Goal: Task Accomplishment & Management: Complete application form

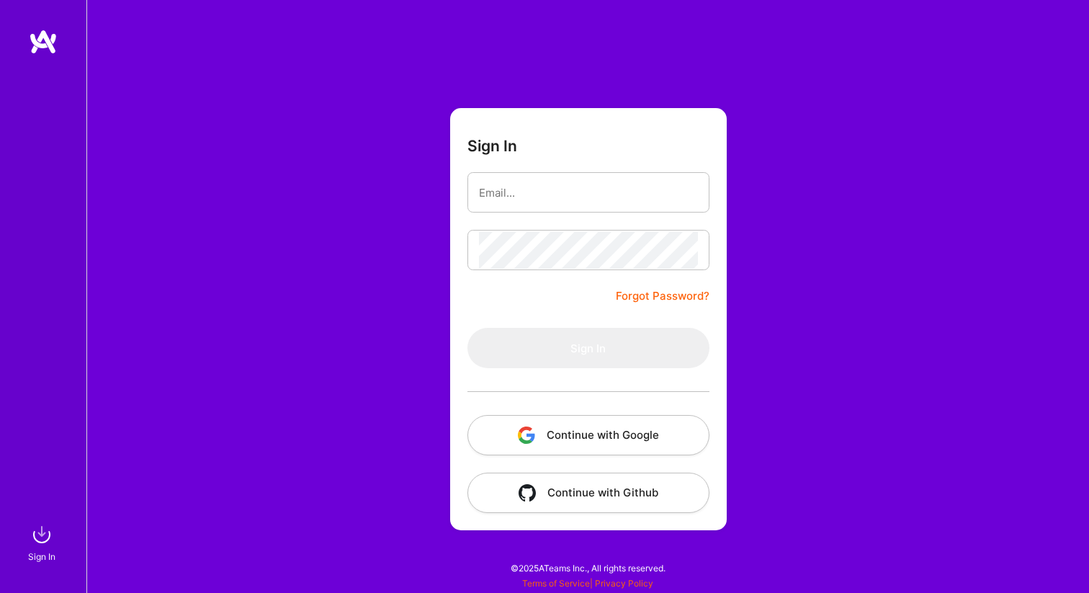
click at [585, 436] on button "Continue with Google" at bounding box center [588, 435] width 242 height 40
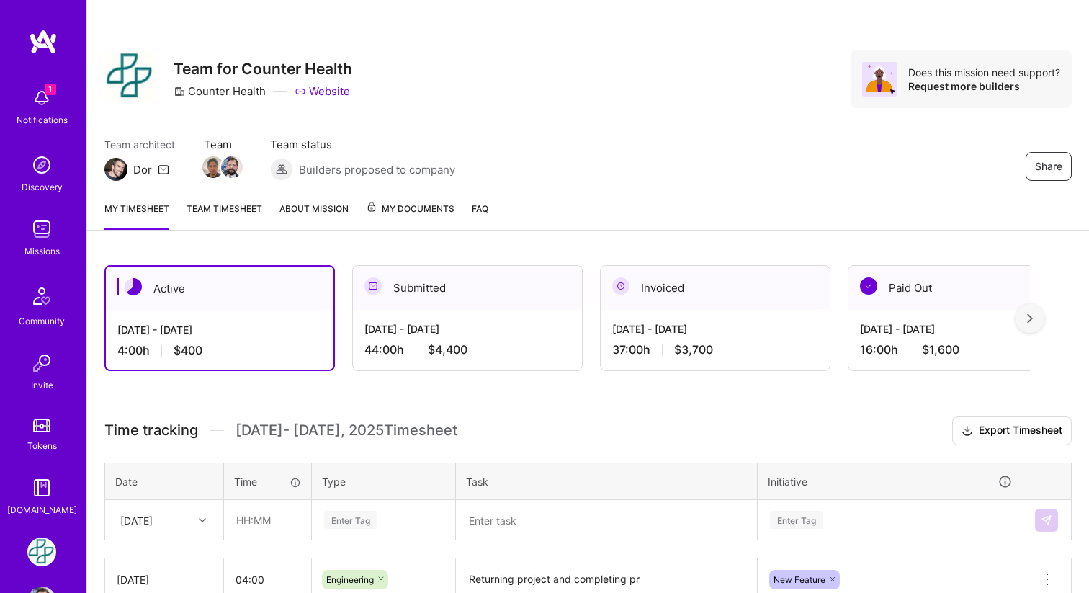
click at [42, 240] on img at bounding box center [41, 229] width 29 height 29
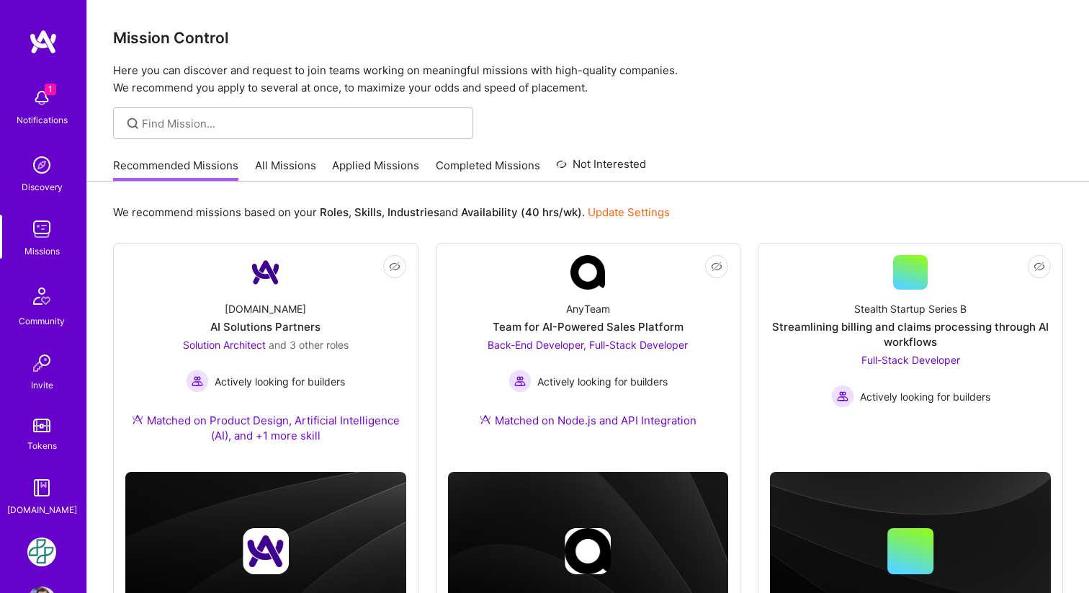
click at [290, 168] on link "All Missions" at bounding box center [285, 170] width 61 height 24
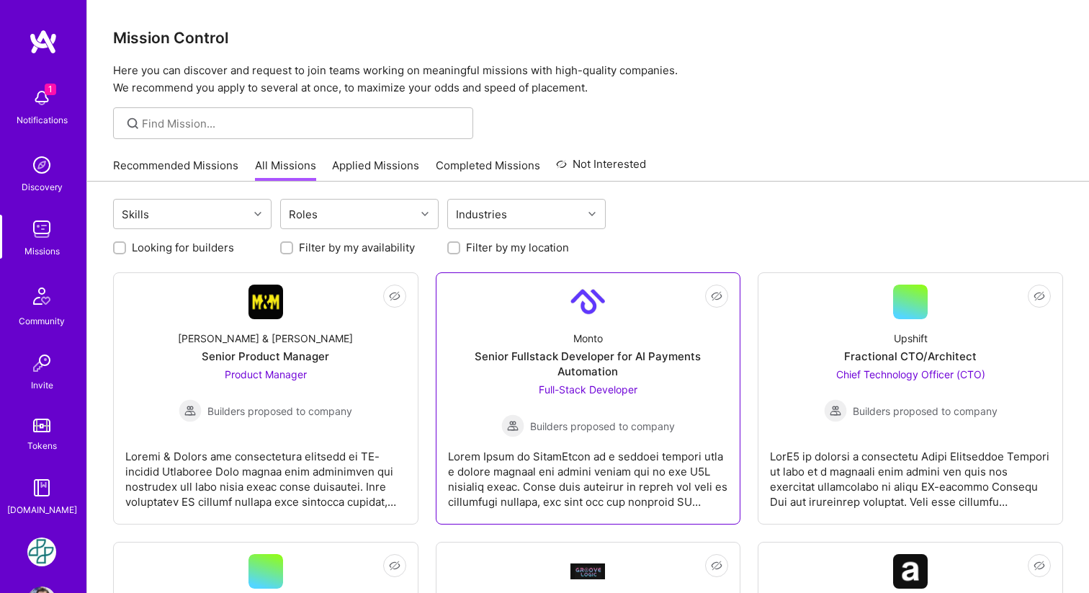
click at [482, 374] on div "Senior Fullstack Developer for AI Payments Automation" at bounding box center [588, 363] width 281 height 30
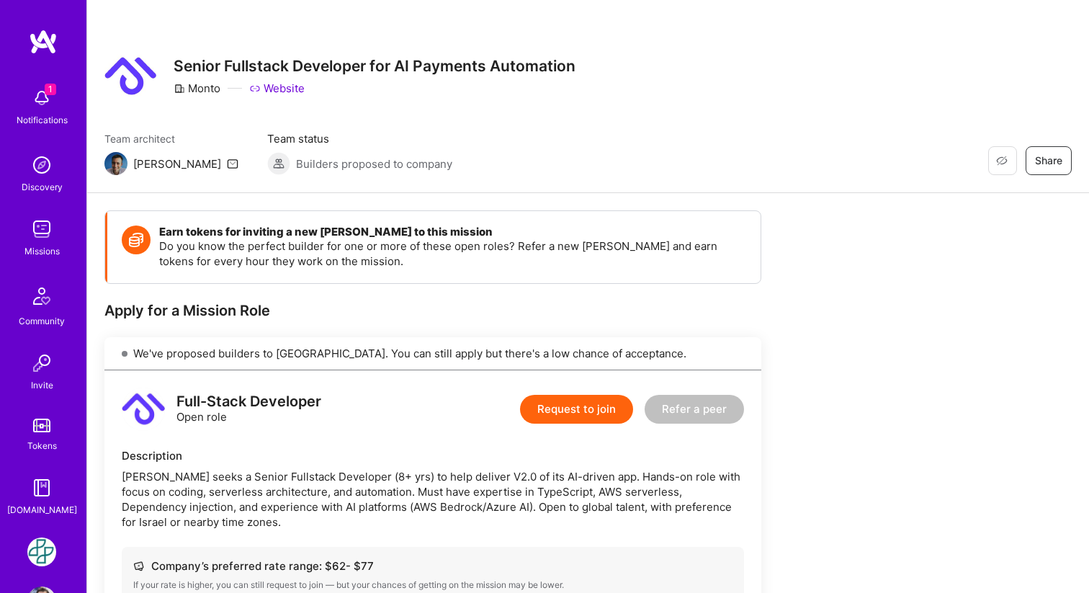
click at [564, 405] on button "Request to join" at bounding box center [576, 409] width 113 height 29
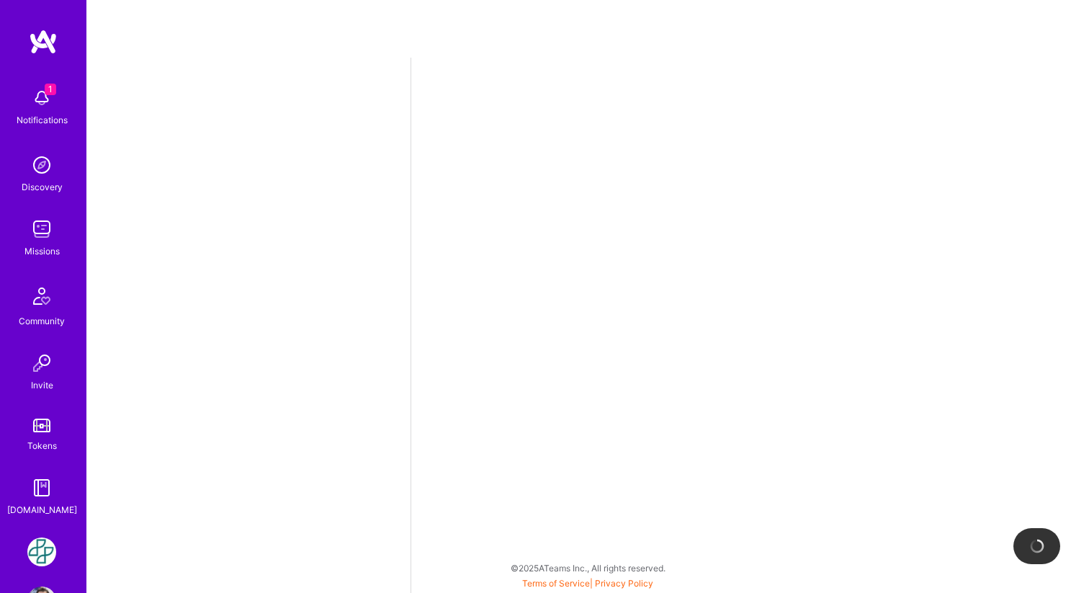
select select "MX"
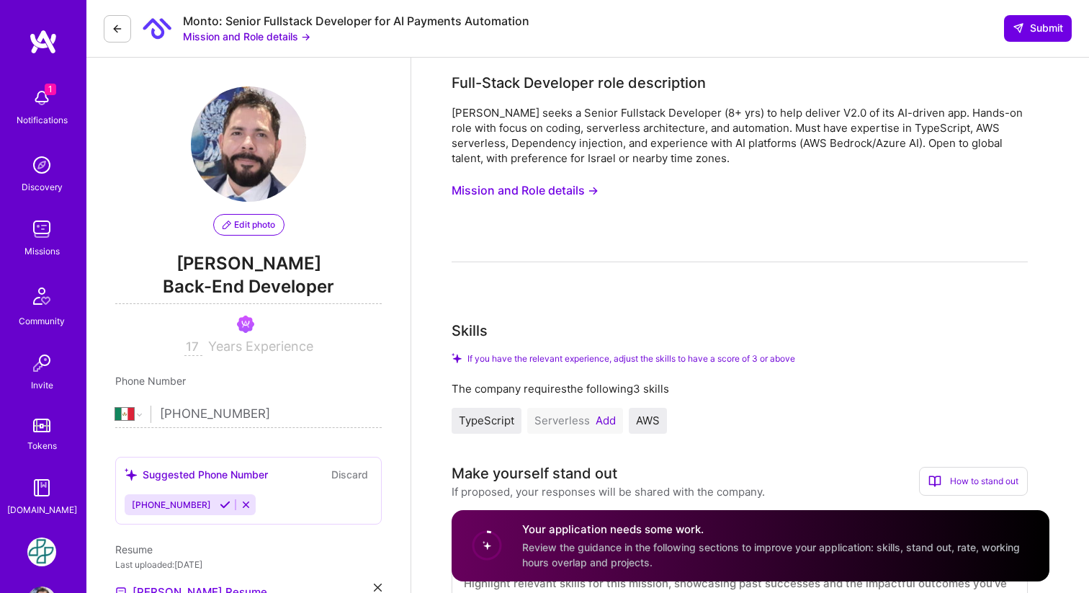
click at [608, 415] on button "Add" at bounding box center [605, 421] width 20 height 12
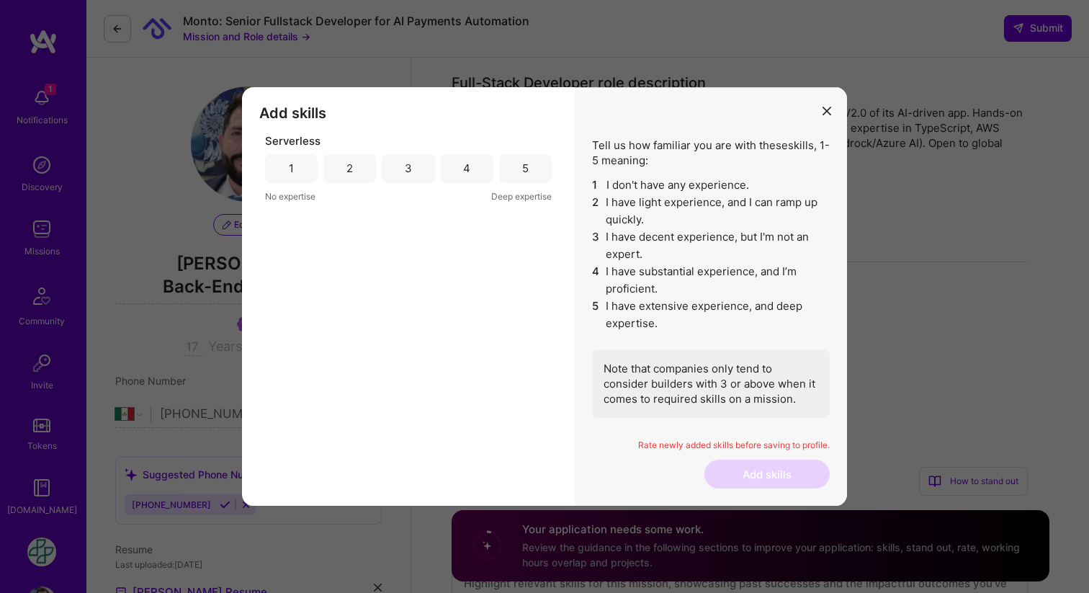
click at [529, 174] on div "5" at bounding box center [525, 168] width 53 height 29
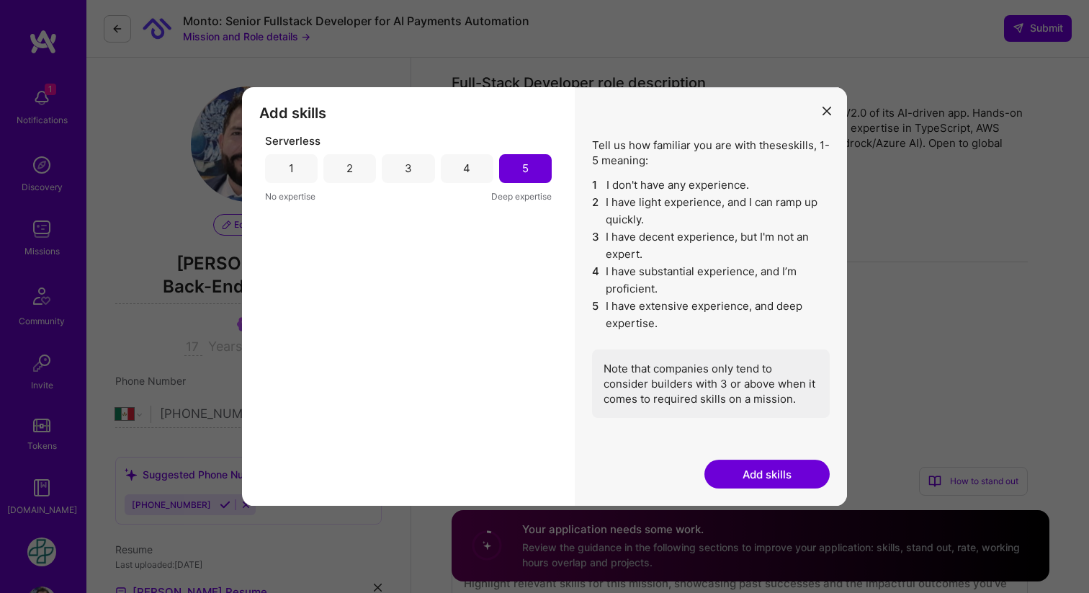
click at [770, 472] on button "Add skills" at bounding box center [766, 473] width 125 height 29
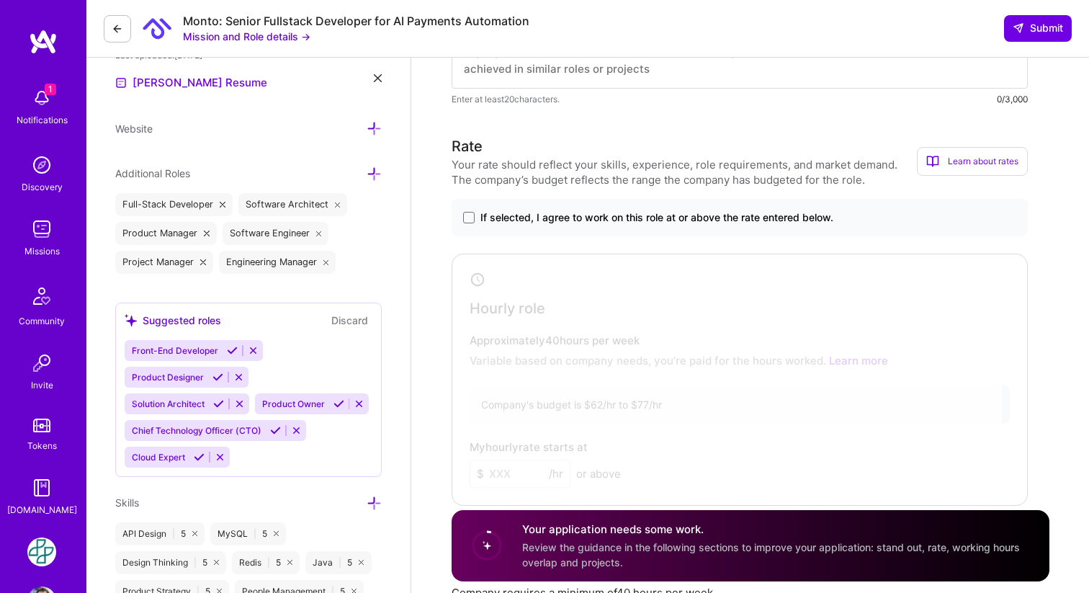
scroll to position [503, 0]
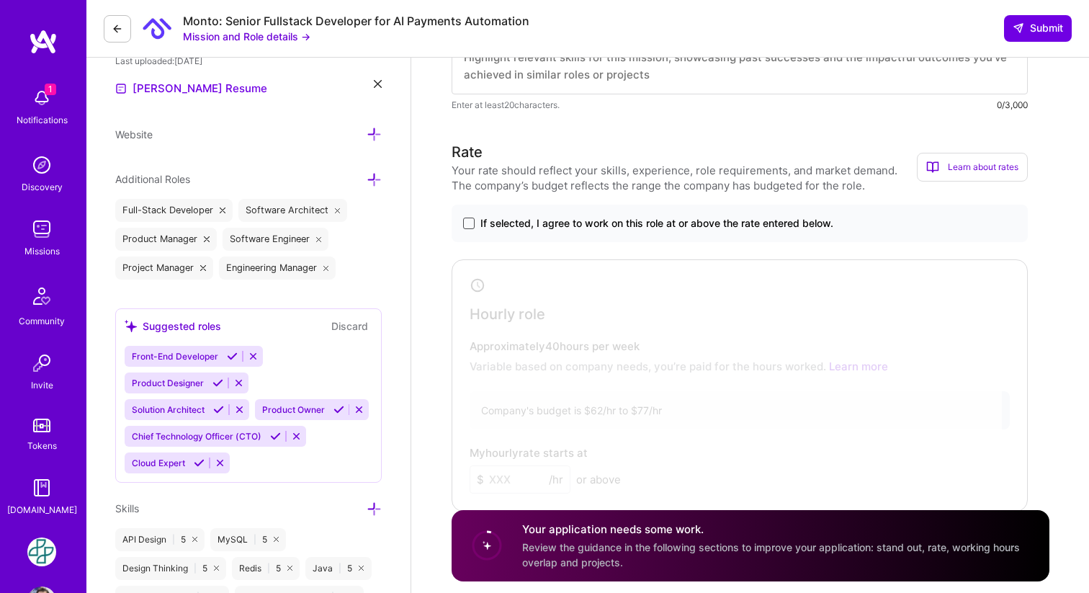
click at [467, 228] on span at bounding box center [469, 223] width 12 height 12
click at [0, 0] on input "If selected, I agree to work on this role at or above the rate entered below." at bounding box center [0, 0] width 0 height 0
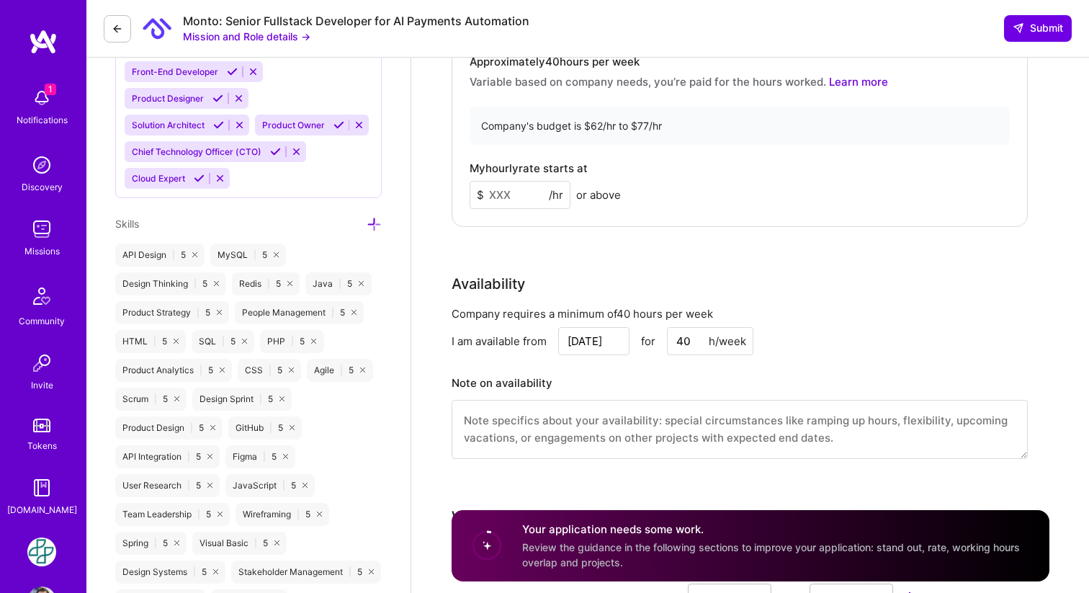
scroll to position [783, 0]
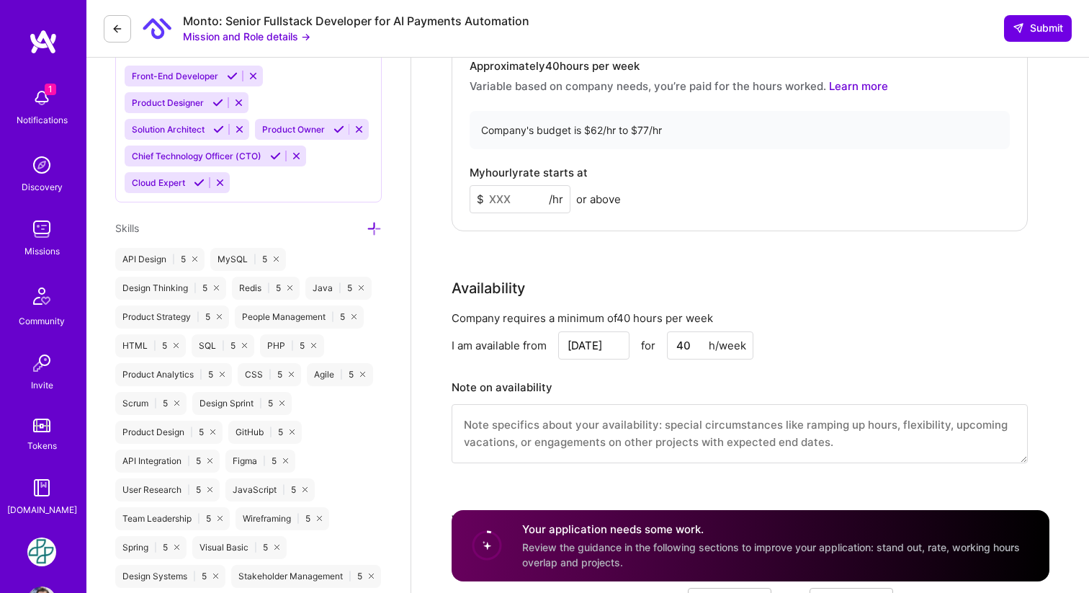
click at [526, 205] on input at bounding box center [519, 199] width 101 height 28
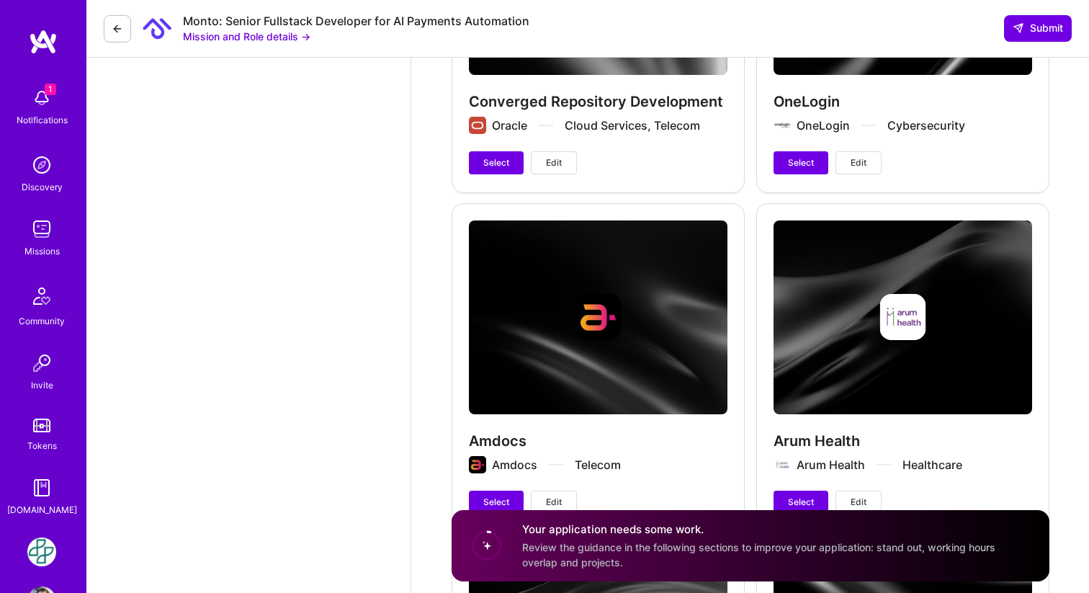
scroll to position [3238, 0]
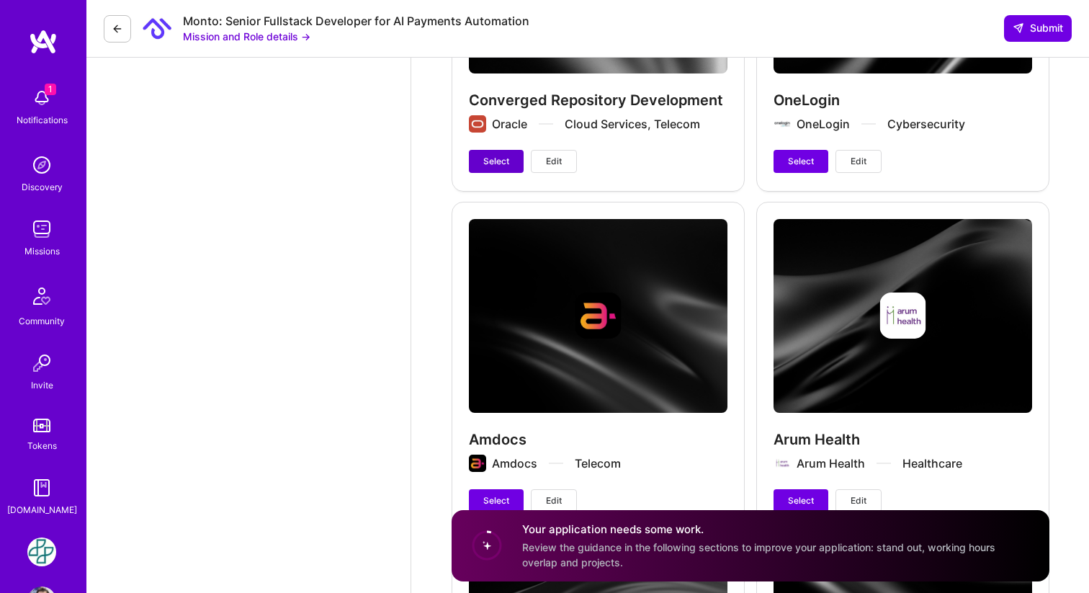
type input "75"
click at [496, 155] on span "Select" at bounding box center [496, 161] width 26 height 13
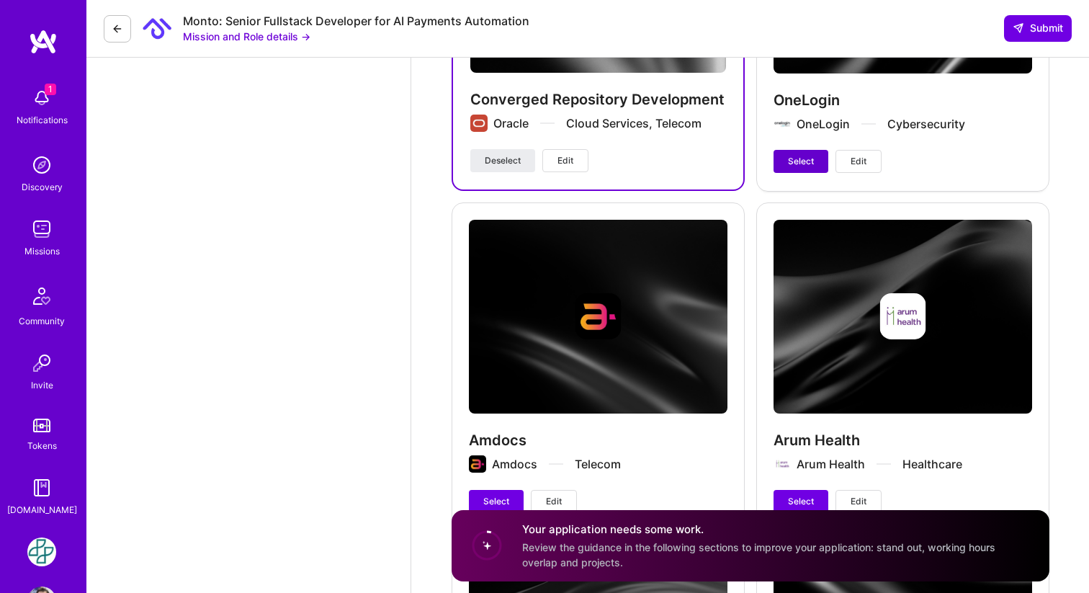
click at [801, 155] on span "Select" at bounding box center [801, 161] width 26 height 13
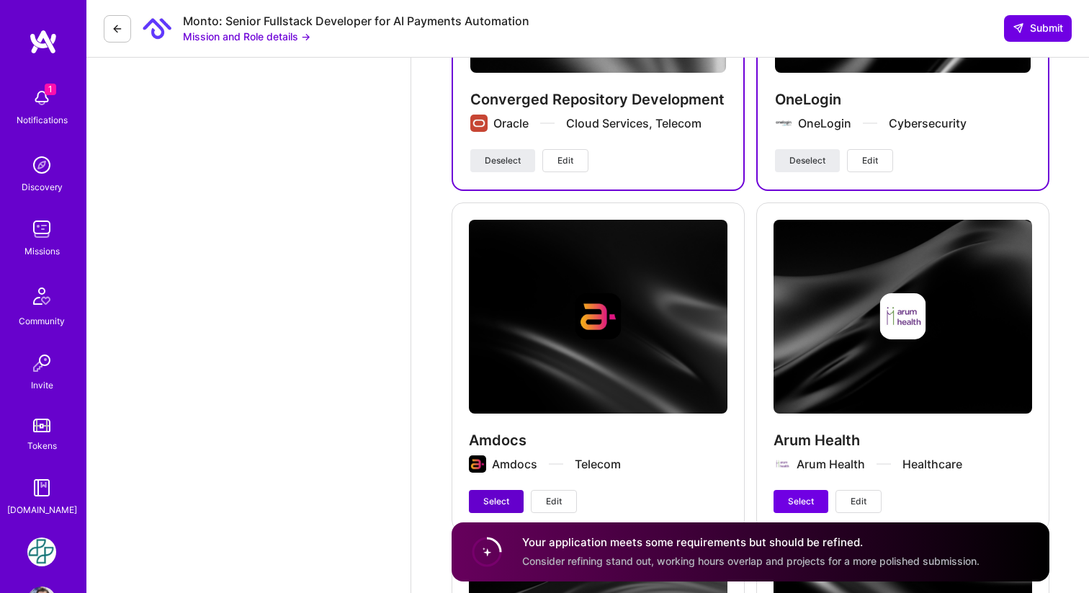
click at [498, 495] on span "Select" at bounding box center [496, 501] width 26 height 13
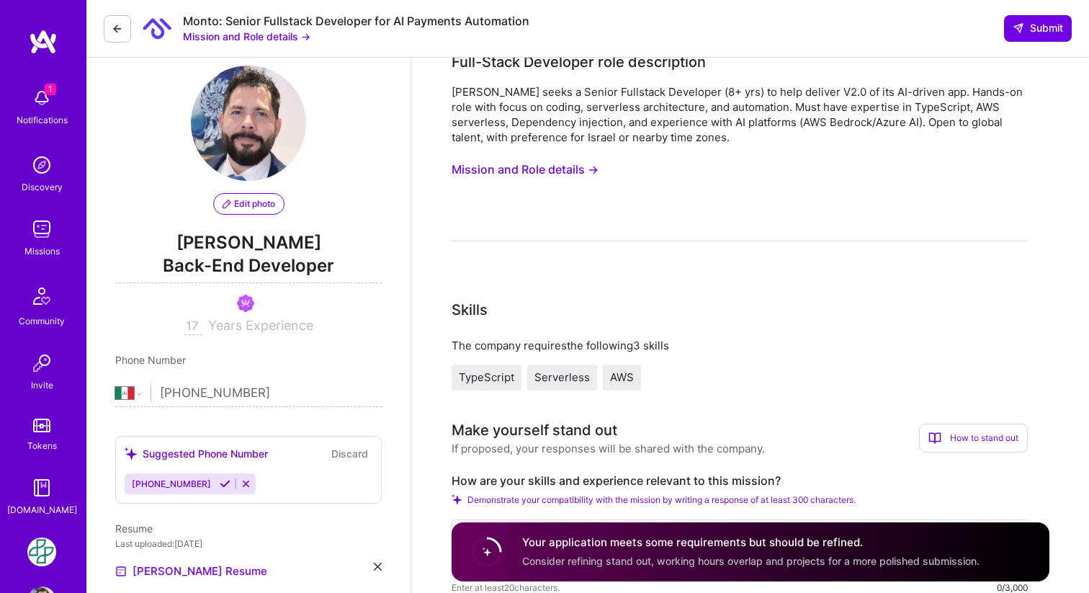
scroll to position [22, 0]
click at [117, 27] on icon at bounding box center [118, 29] width 12 height 12
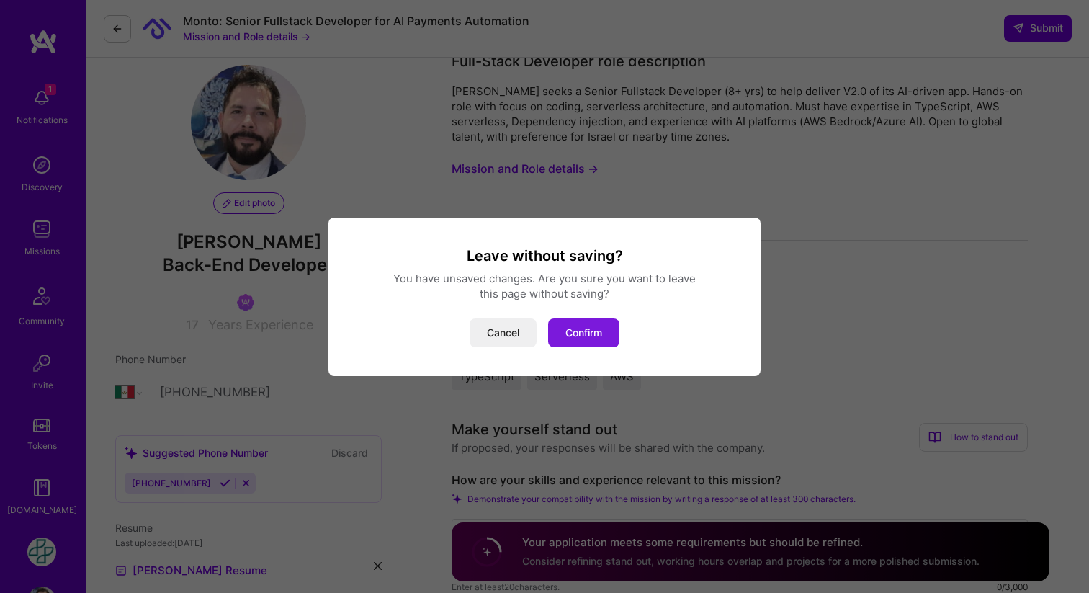
click at [590, 331] on button "Confirm" at bounding box center [583, 332] width 71 height 29
